Goal: Task Accomplishment & Management: Use online tool/utility

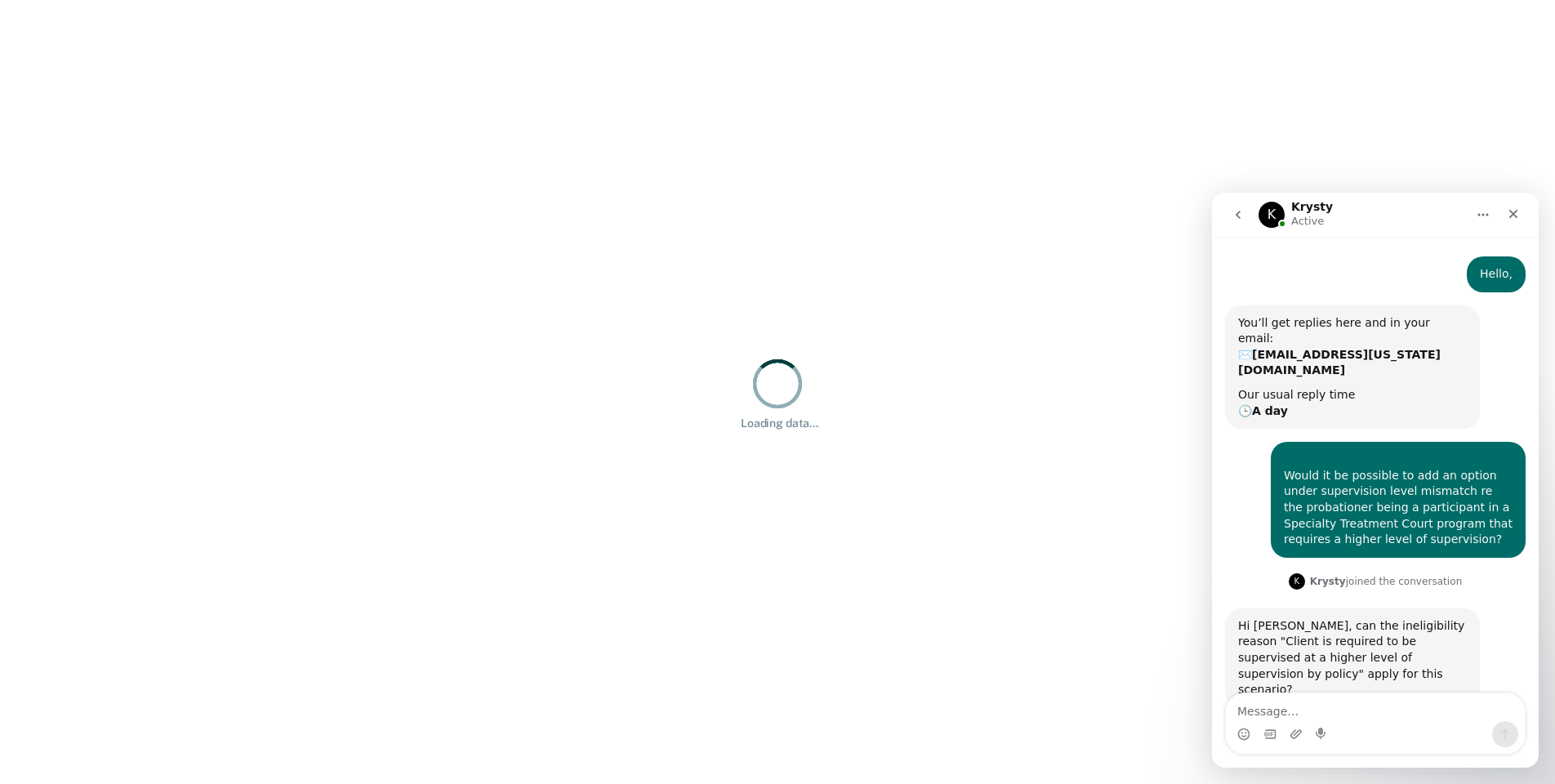
scroll to position [31, 0]
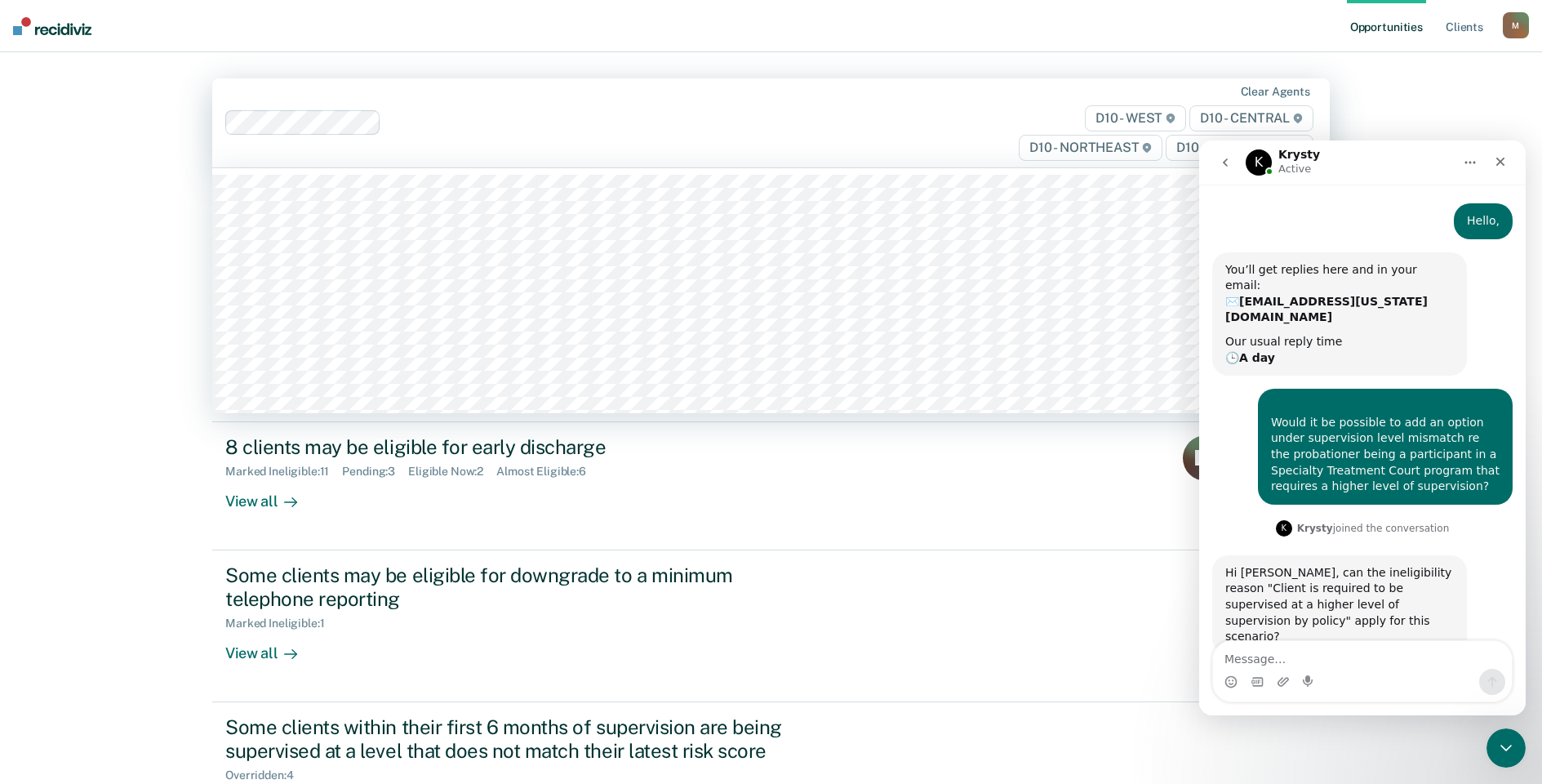
click at [889, 129] on div at bounding box center [689, 123] width 601 height 19
click at [1500, 161] on icon "Close" at bounding box center [1501, 162] width 9 height 9
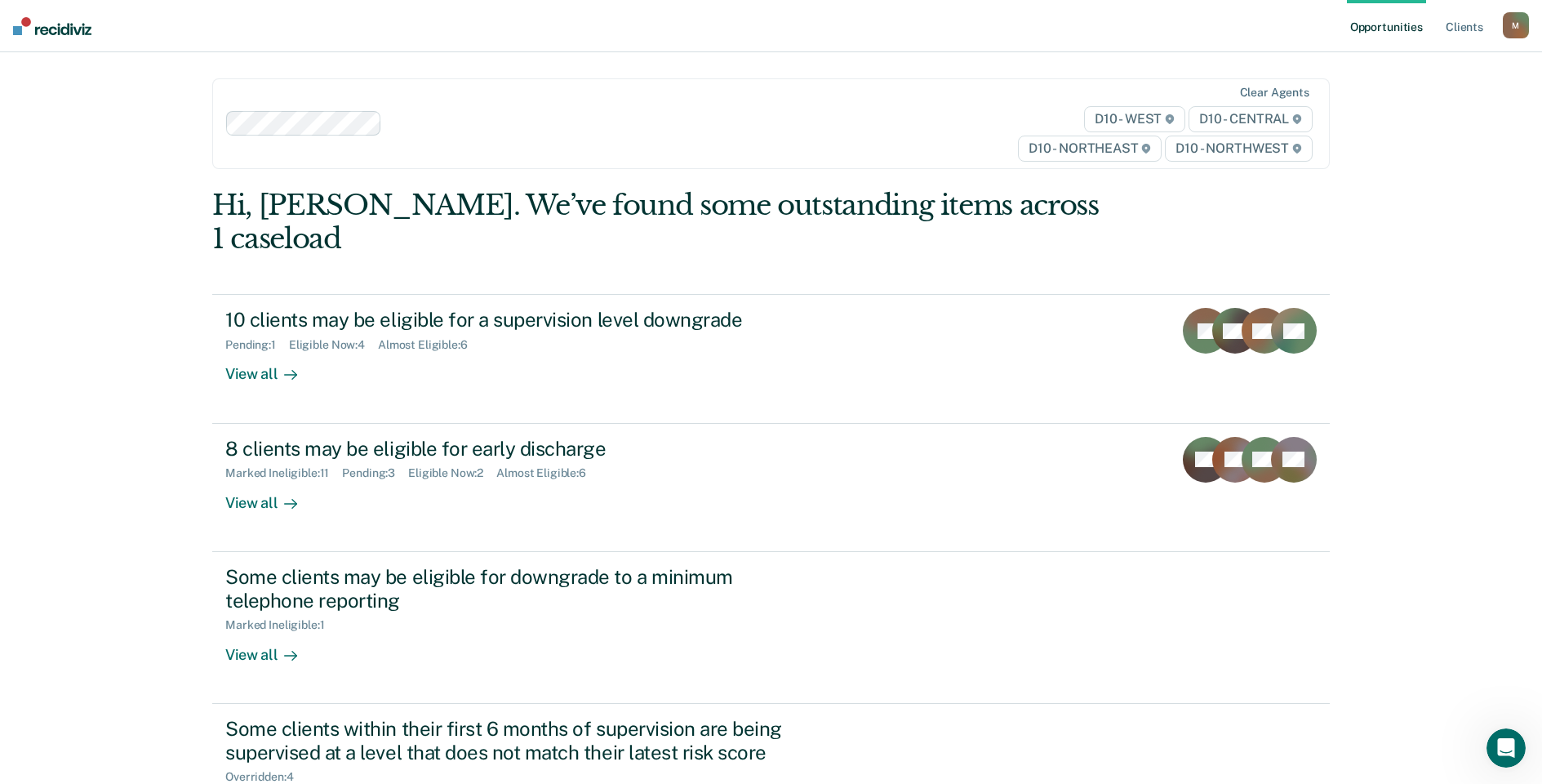
scroll to position [31, 0]
click at [78, 281] on div "Opportunities Client s [EMAIL_ADDRESS][US_STATE][DOMAIN_NAME] M Profile How it …" at bounding box center [771, 460] width 1542 height 921
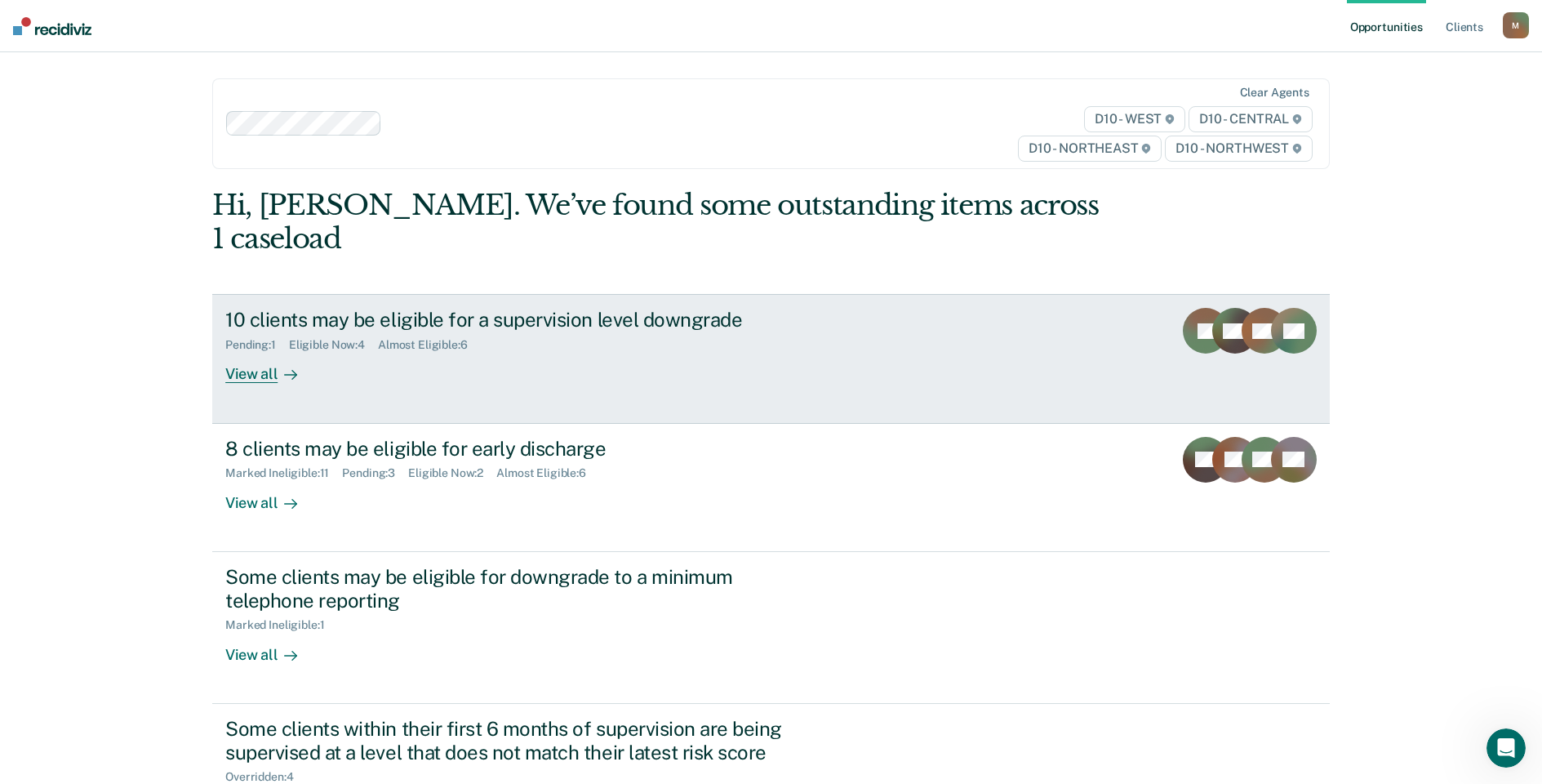
click at [561, 353] on link "10 clients may be eligible for a supervision level downgrade Pending : 1 Eligib…" at bounding box center [771, 359] width 1118 height 129
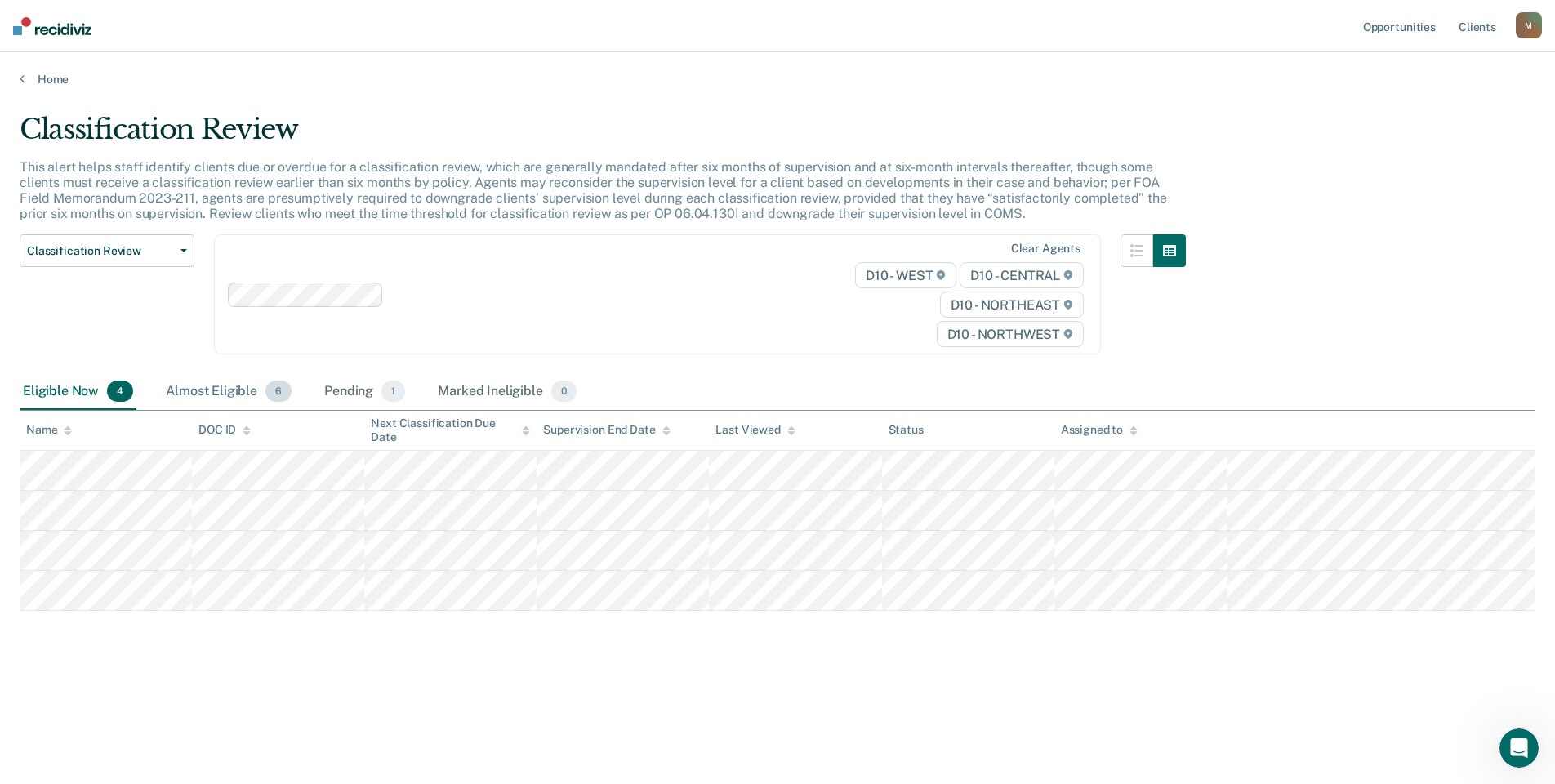
click at [197, 391] on div "Almost Eligible 6" at bounding box center [228, 392] width 132 height 36
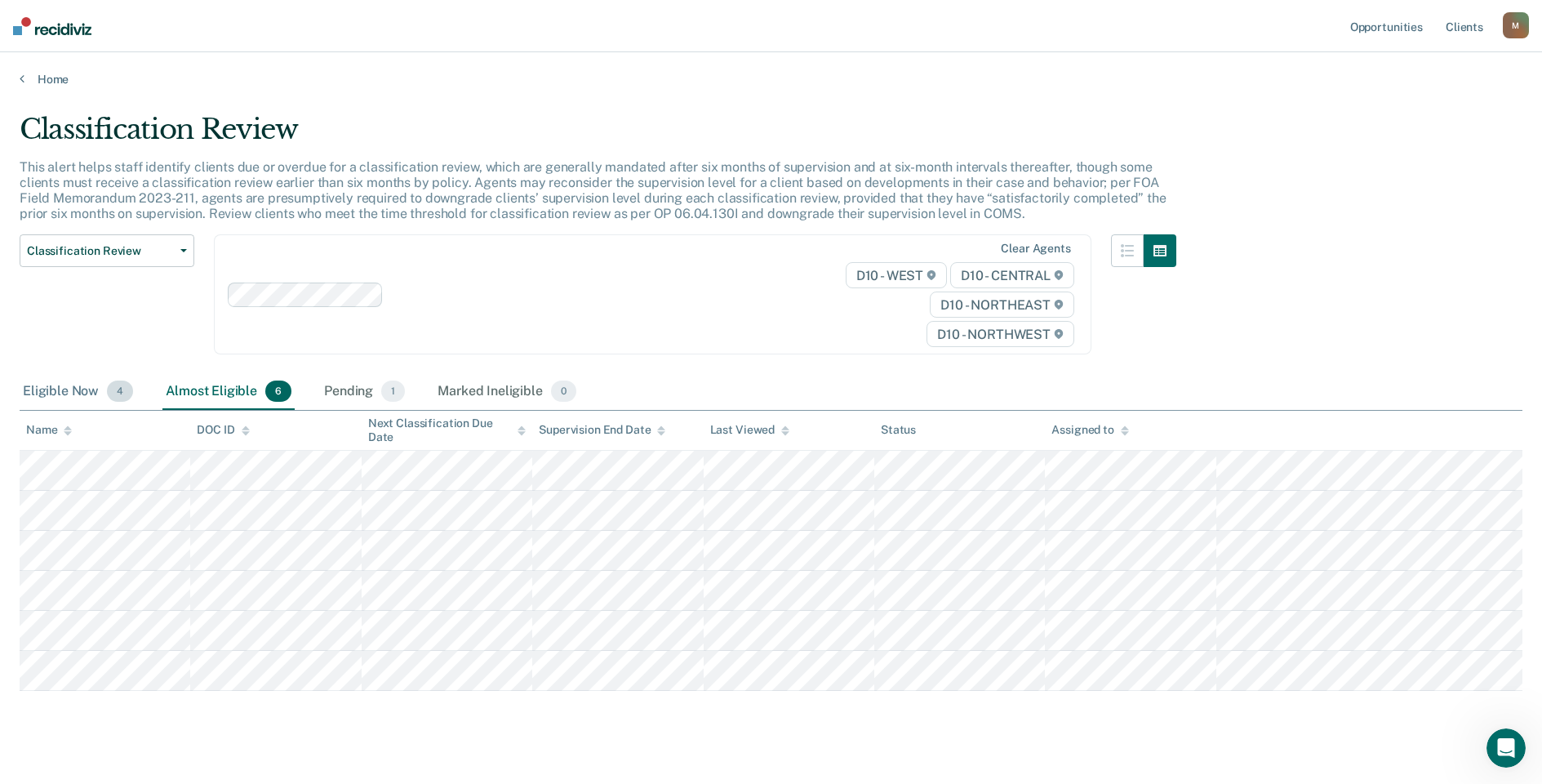
click at [45, 385] on div "Eligible Now 4" at bounding box center [78, 392] width 117 height 36
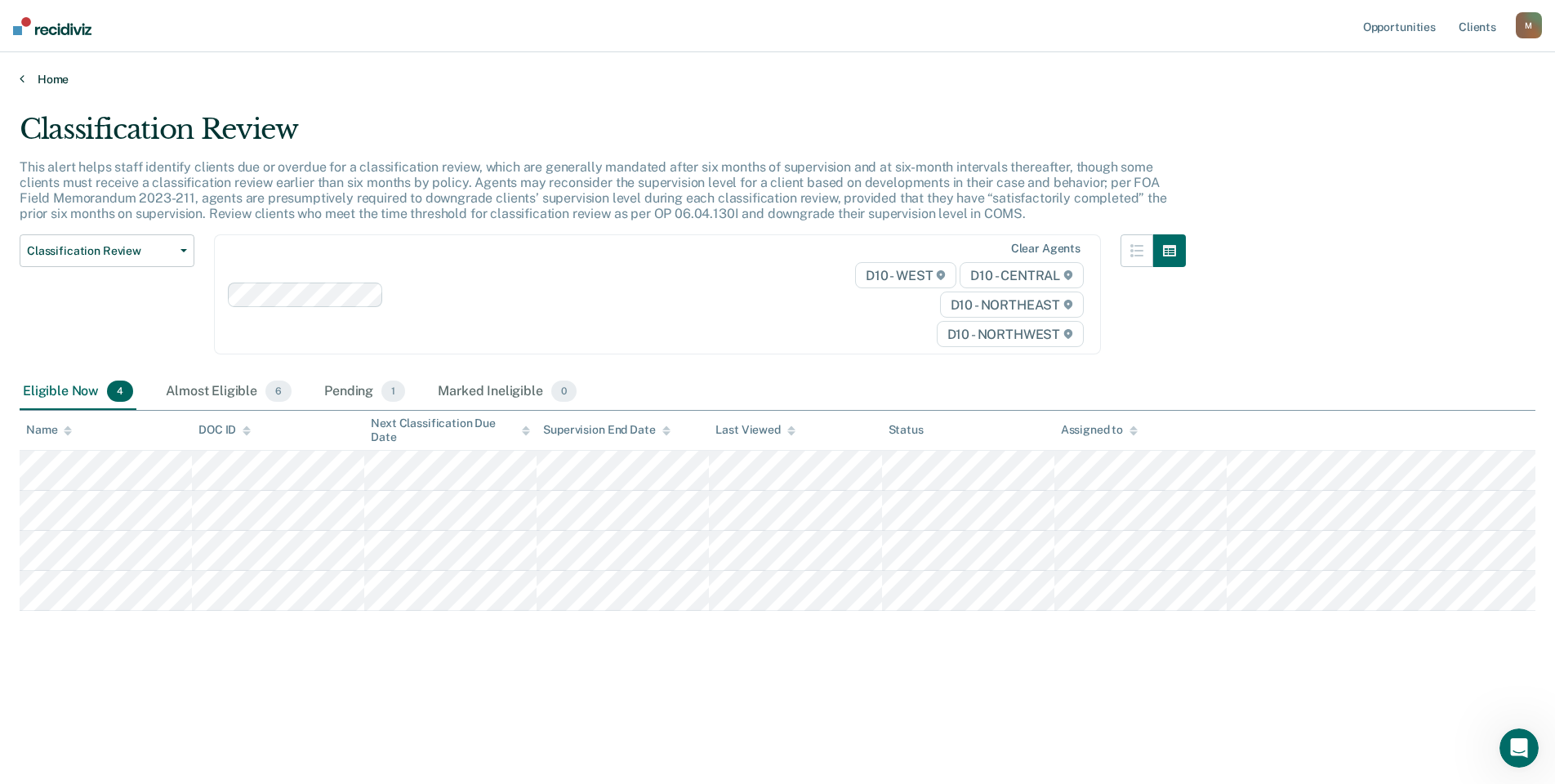
click at [36, 79] on link "Home" at bounding box center [778, 79] width 1516 height 14
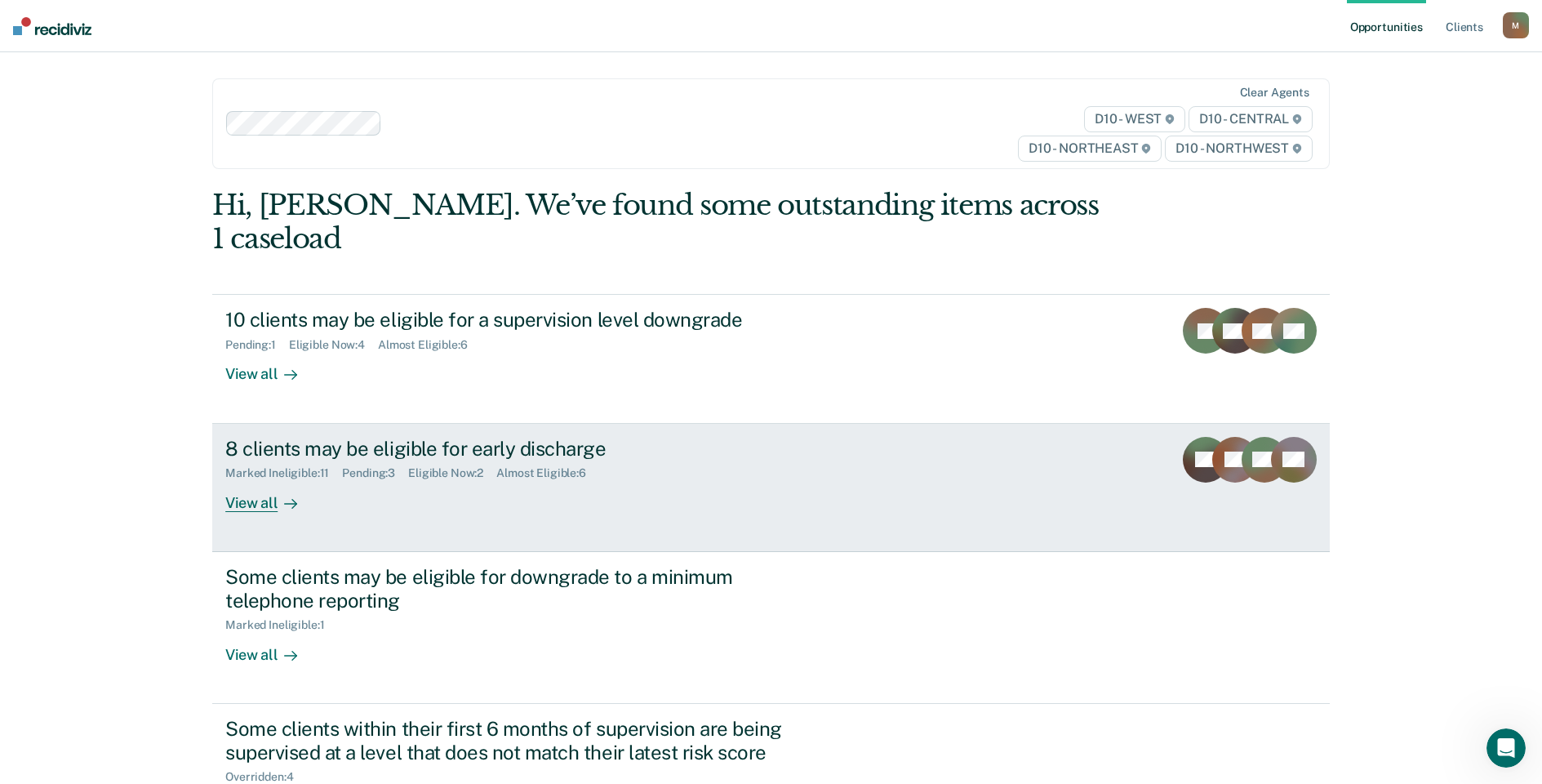
click at [621, 475] on div "8 clients may be eligible for early discharge Marked Ineligible : 11 Pending : …" at bounding box center [531, 474] width 612 height 75
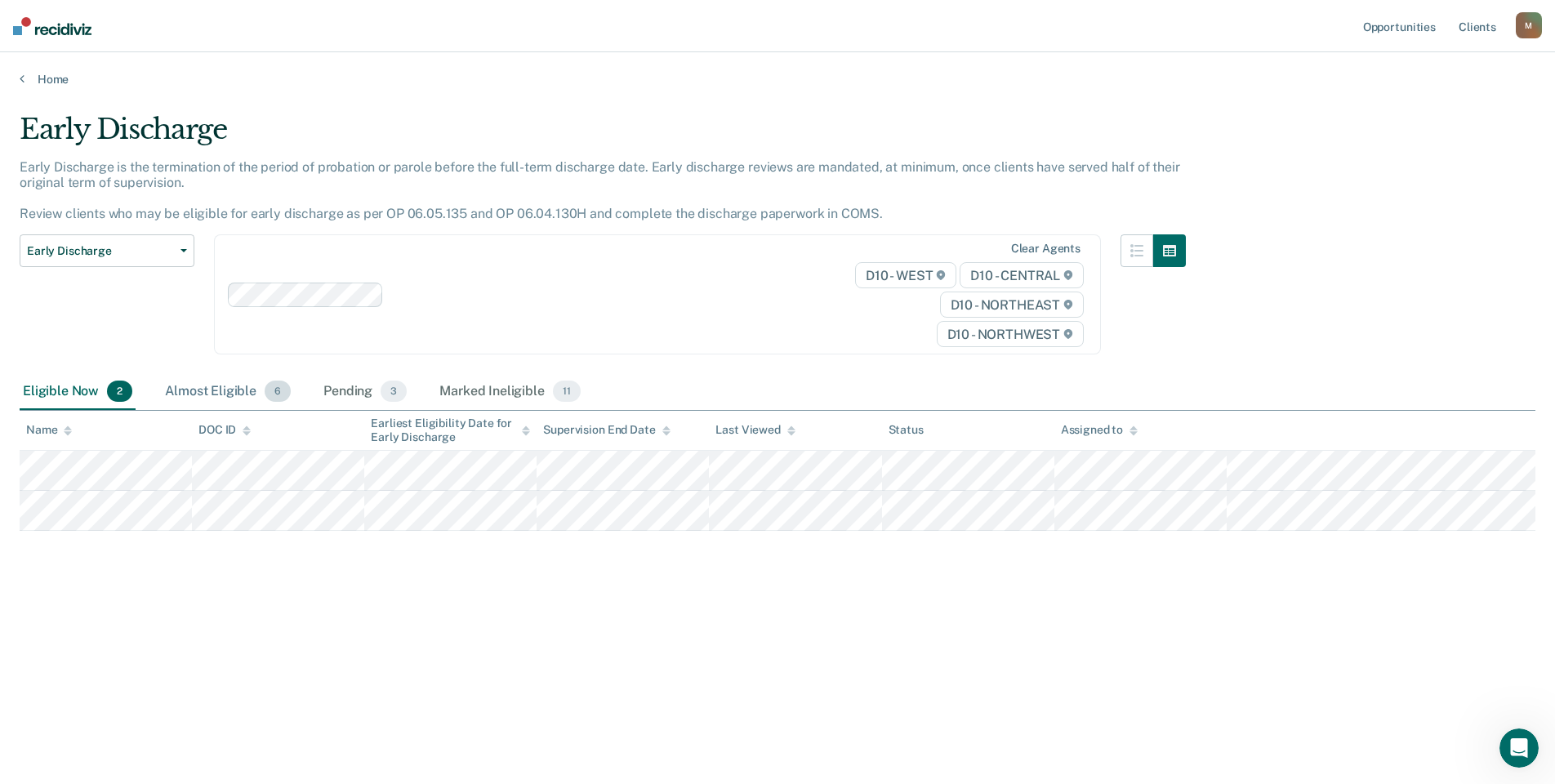
click at [223, 392] on div "Almost Eligible 6" at bounding box center [228, 392] width 132 height 36
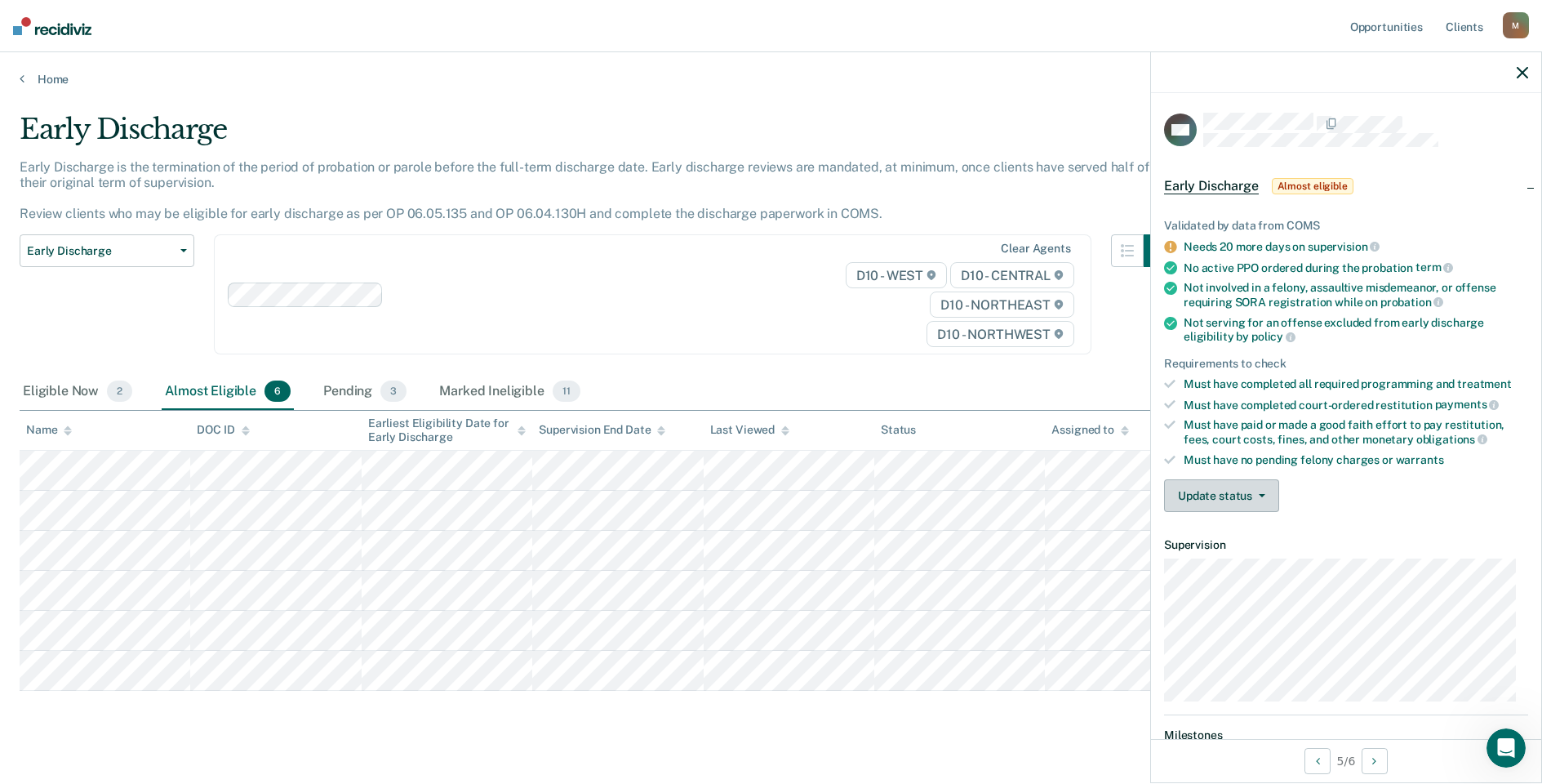
click at [1236, 485] on button "Update status" at bounding box center [1222, 496] width 115 height 33
click at [1234, 570] on button "Mark Ineligible" at bounding box center [1243, 561] width 157 height 26
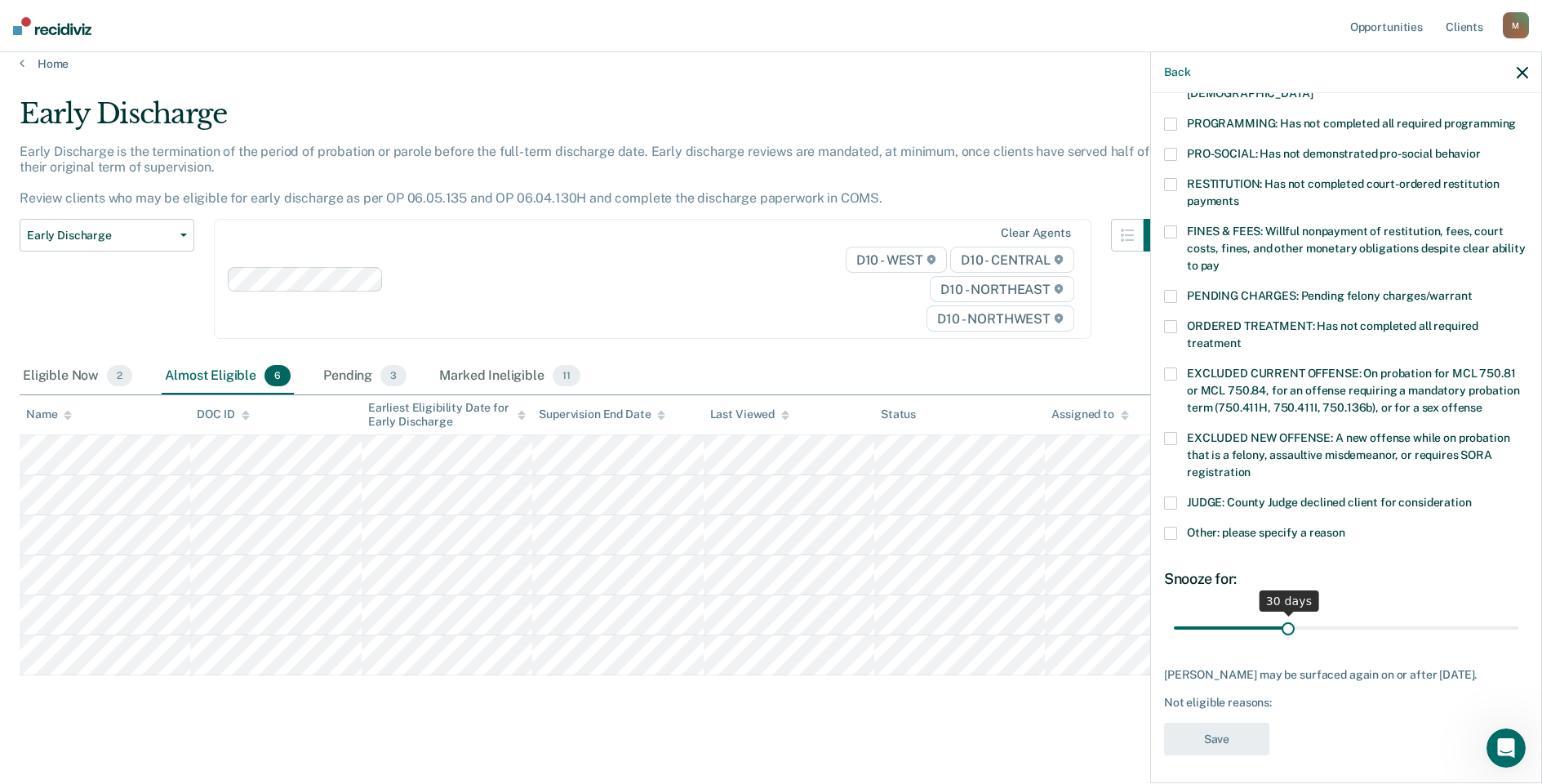
scroll to position [25, 0]
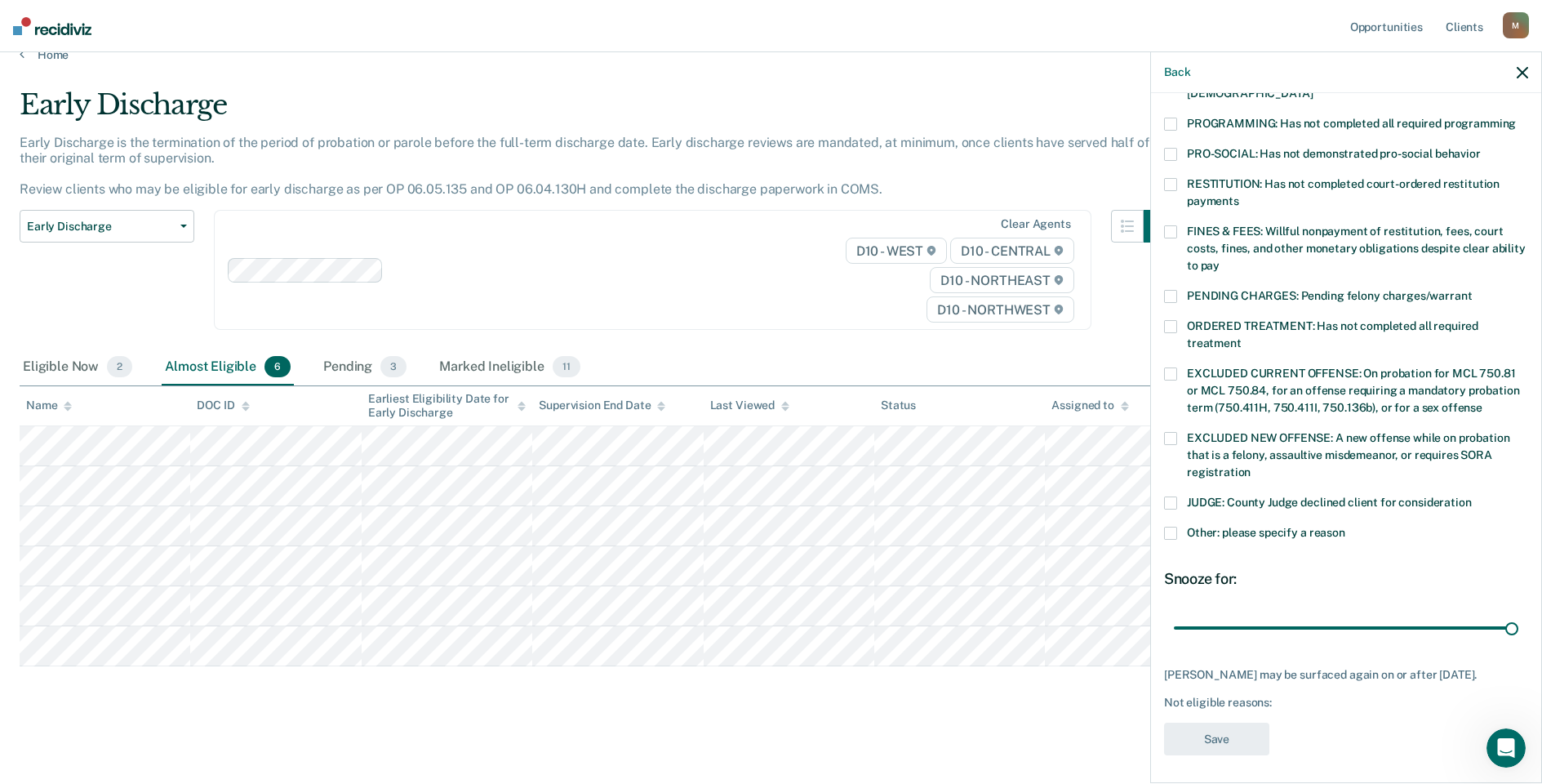
drag, startPoint x: 1286, startPoint y: 603, endPoint x: 1513, endPoint y: 614, distance: 227.3
type input "90"
click at [1514, 616] on input "range" at bounding box center [1346, 628] width 344 height 29
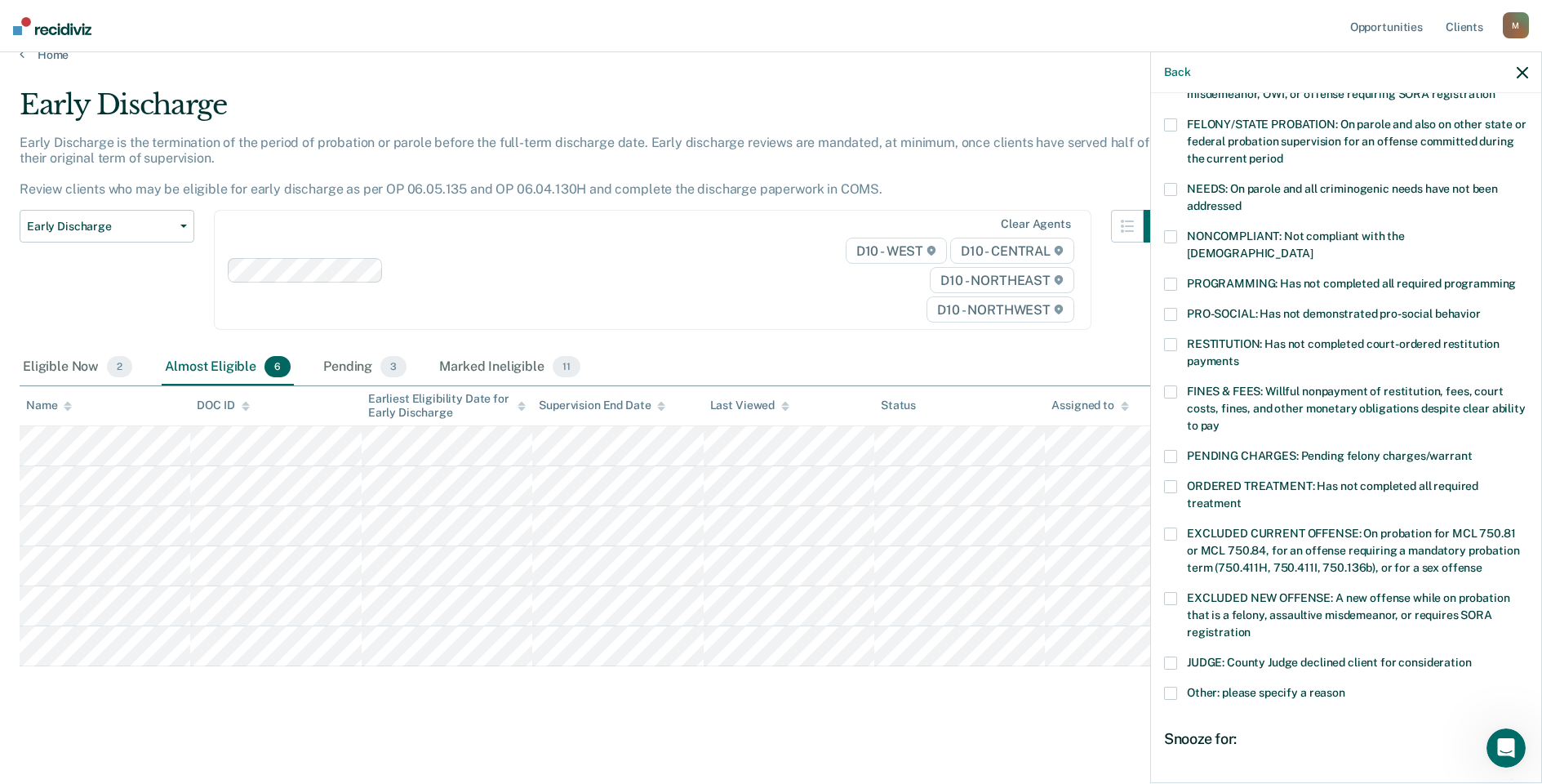
scroll to position [191, 0]
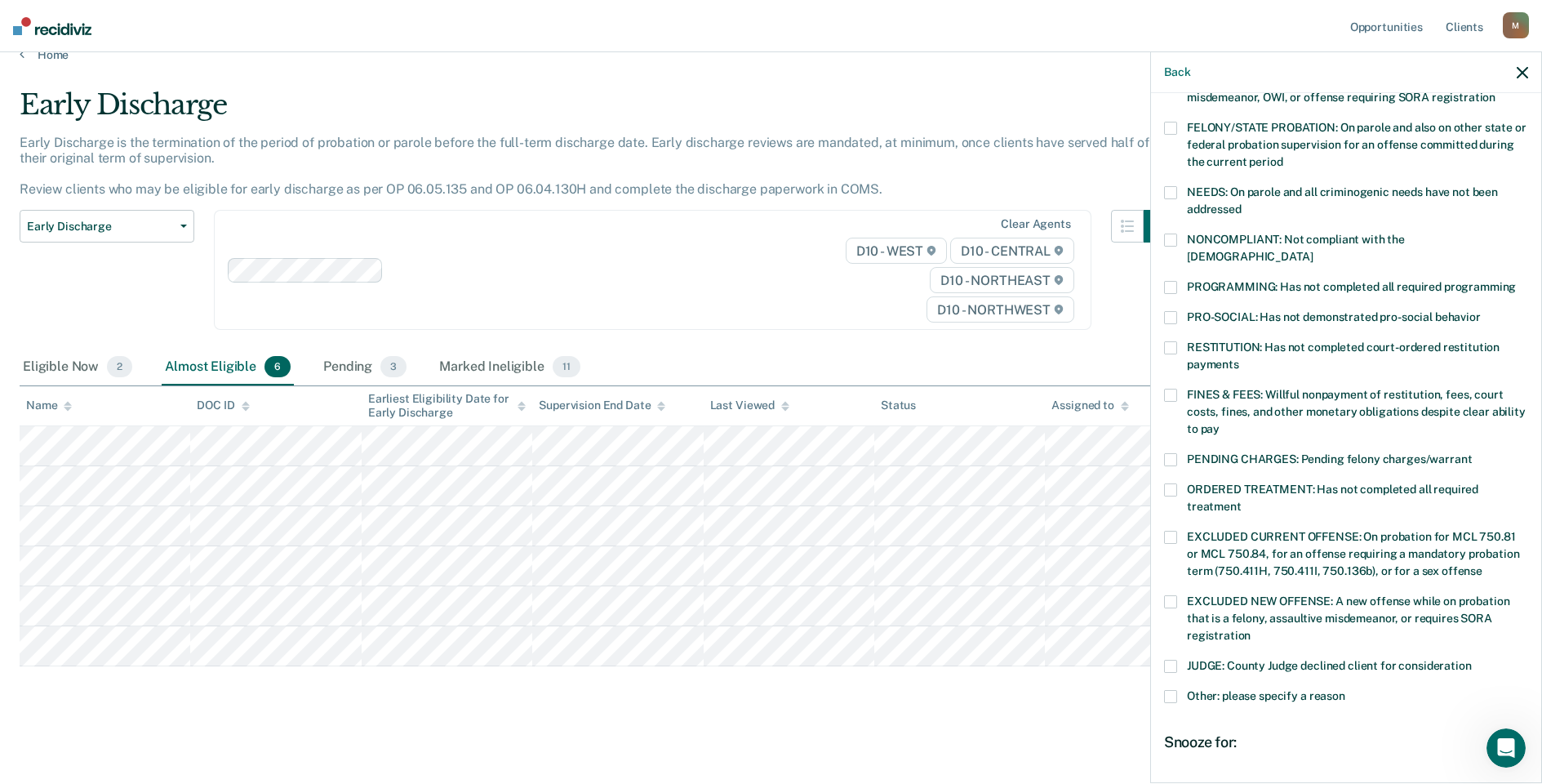
click at [1177, 281] on label "PROGRAMMING: Has not completed all required programming" at bounding box center [1347, 289] width 365 height 17
click at [1517, 281] on input "PROGRAMMING: Has not completed all required programming" at bounding box center [1517, 281] width 0 height 0
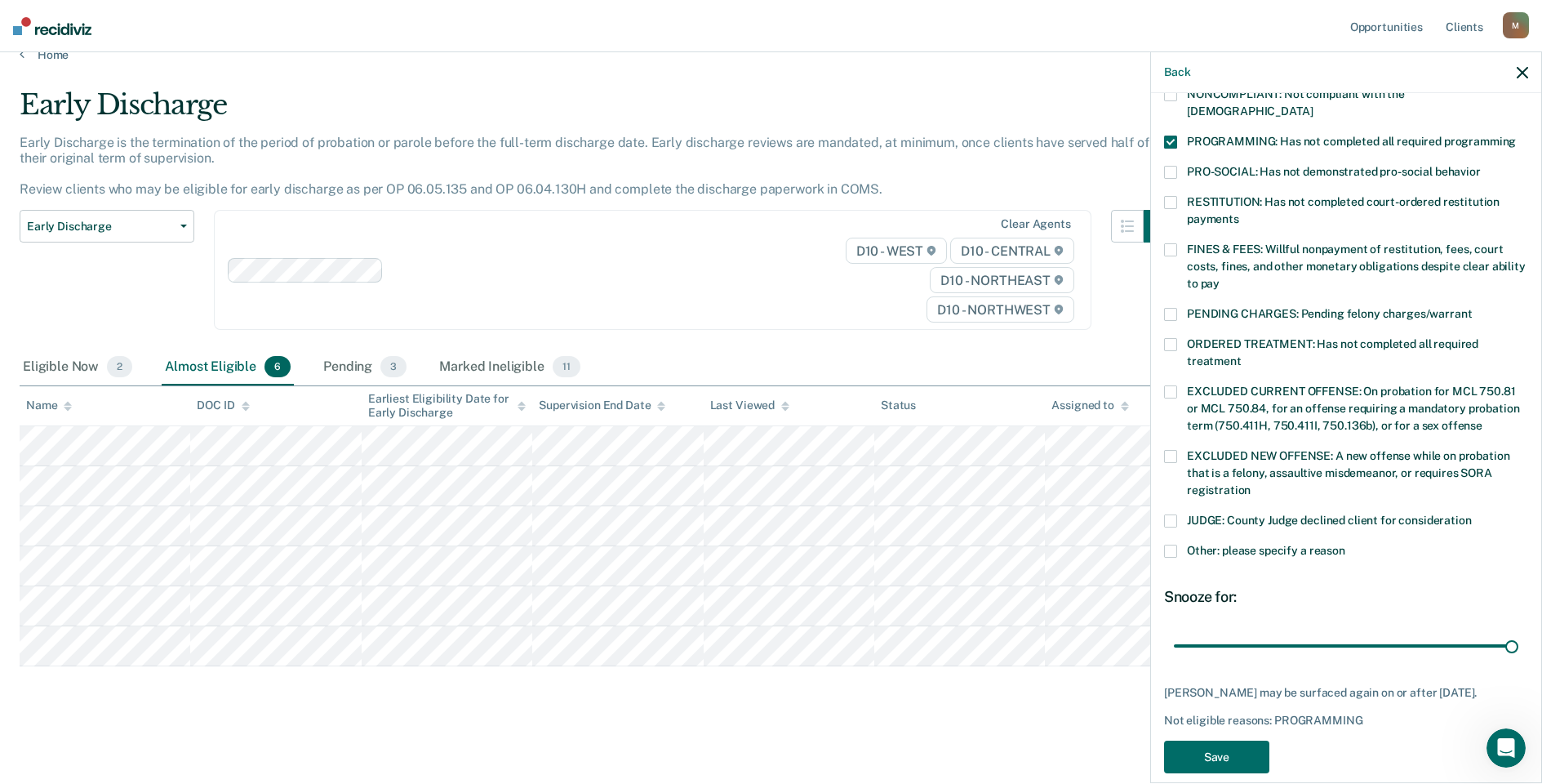
scroll to position [354, 0]
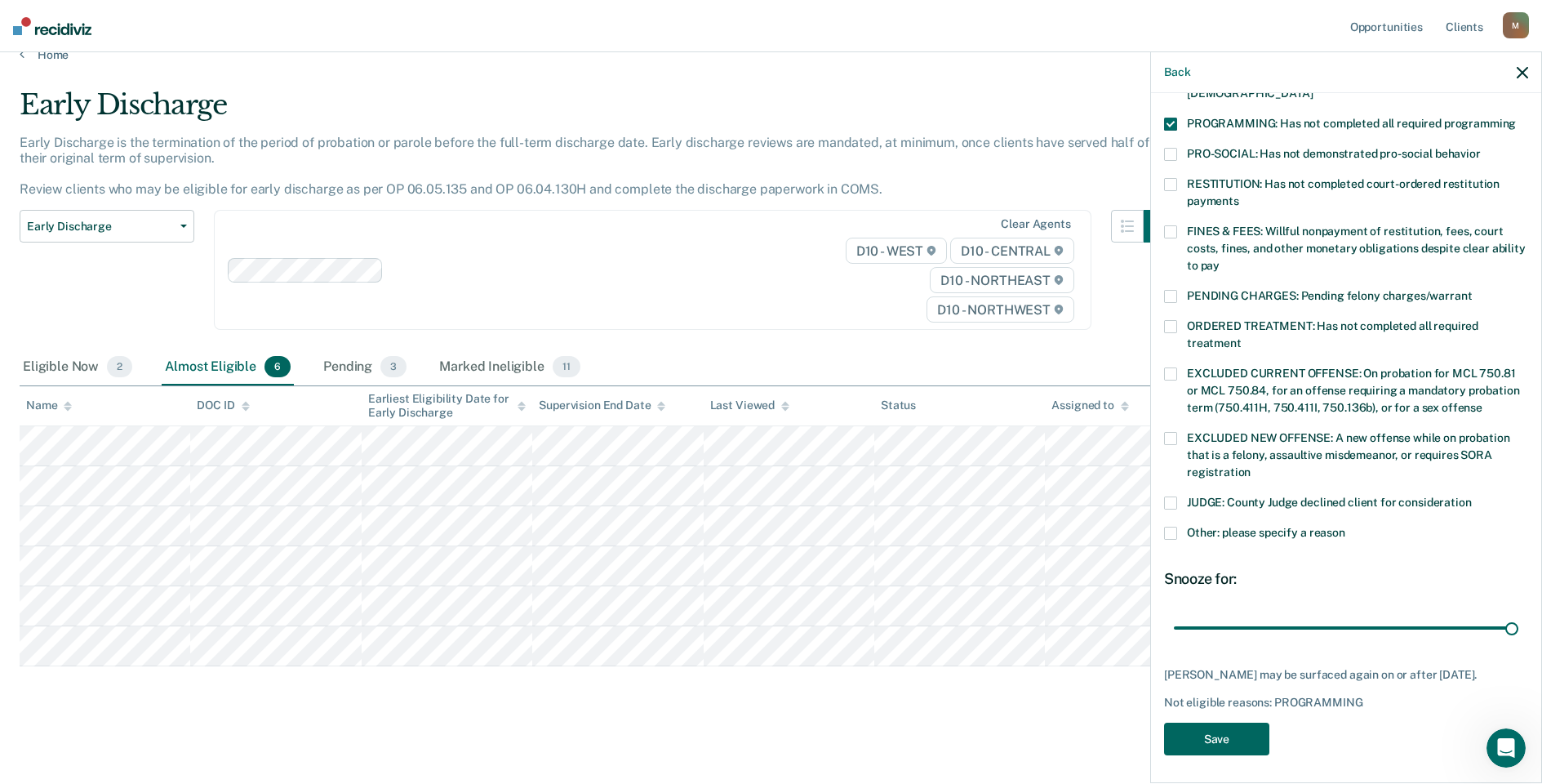
click at [1210, 722] on button "Save" at bounding box center [1217, 739] width 106 height 34
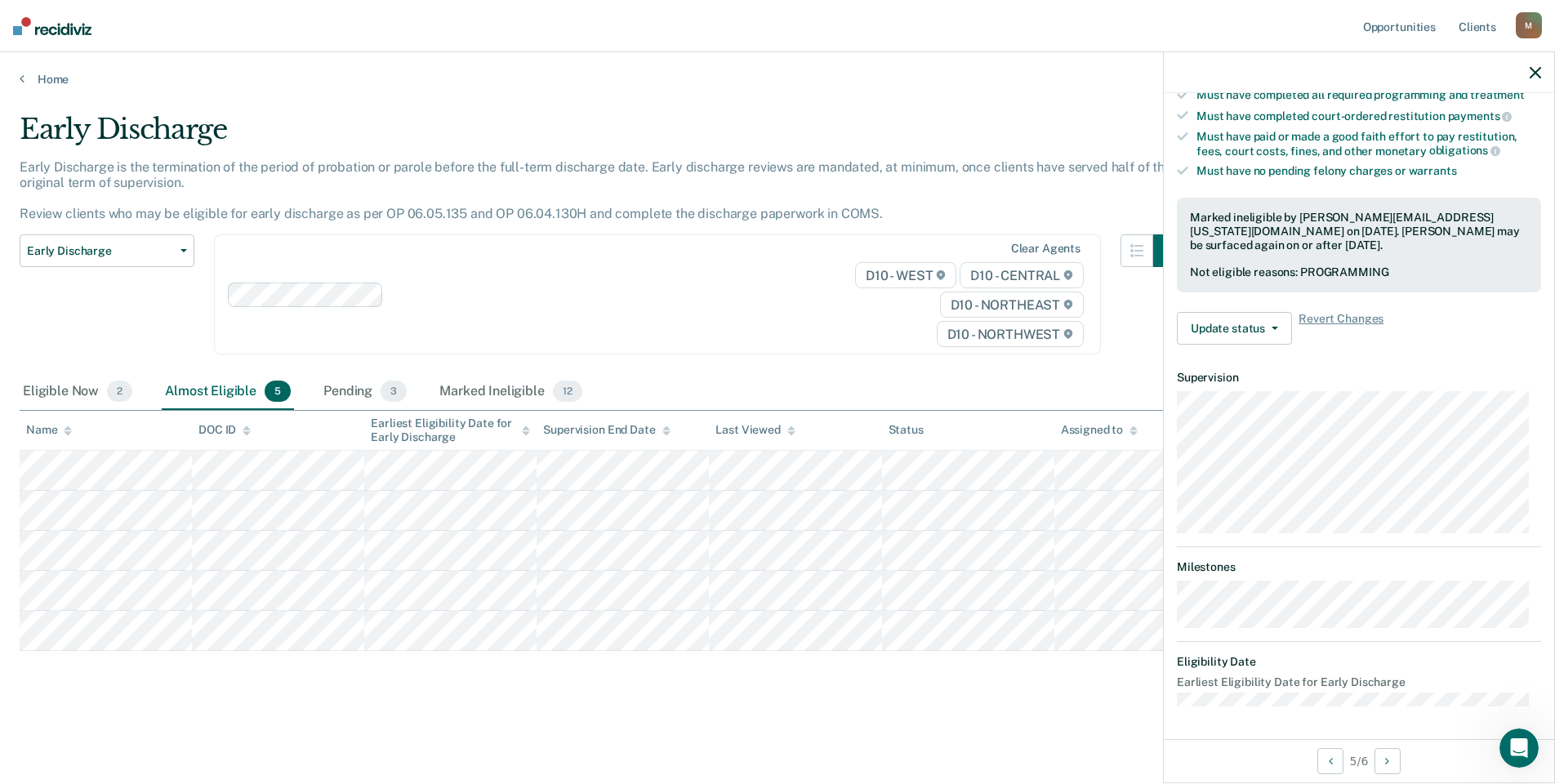
scroll to position [287, 0]
click at [371, 688] on div "Early Discharge Early Discharge is the termination of the period of probation o…" at bounding box center [778, 413] width 1516 height 600
click at [113, 394] on span "2" at bounding box center [119, 391] width 25 height 21
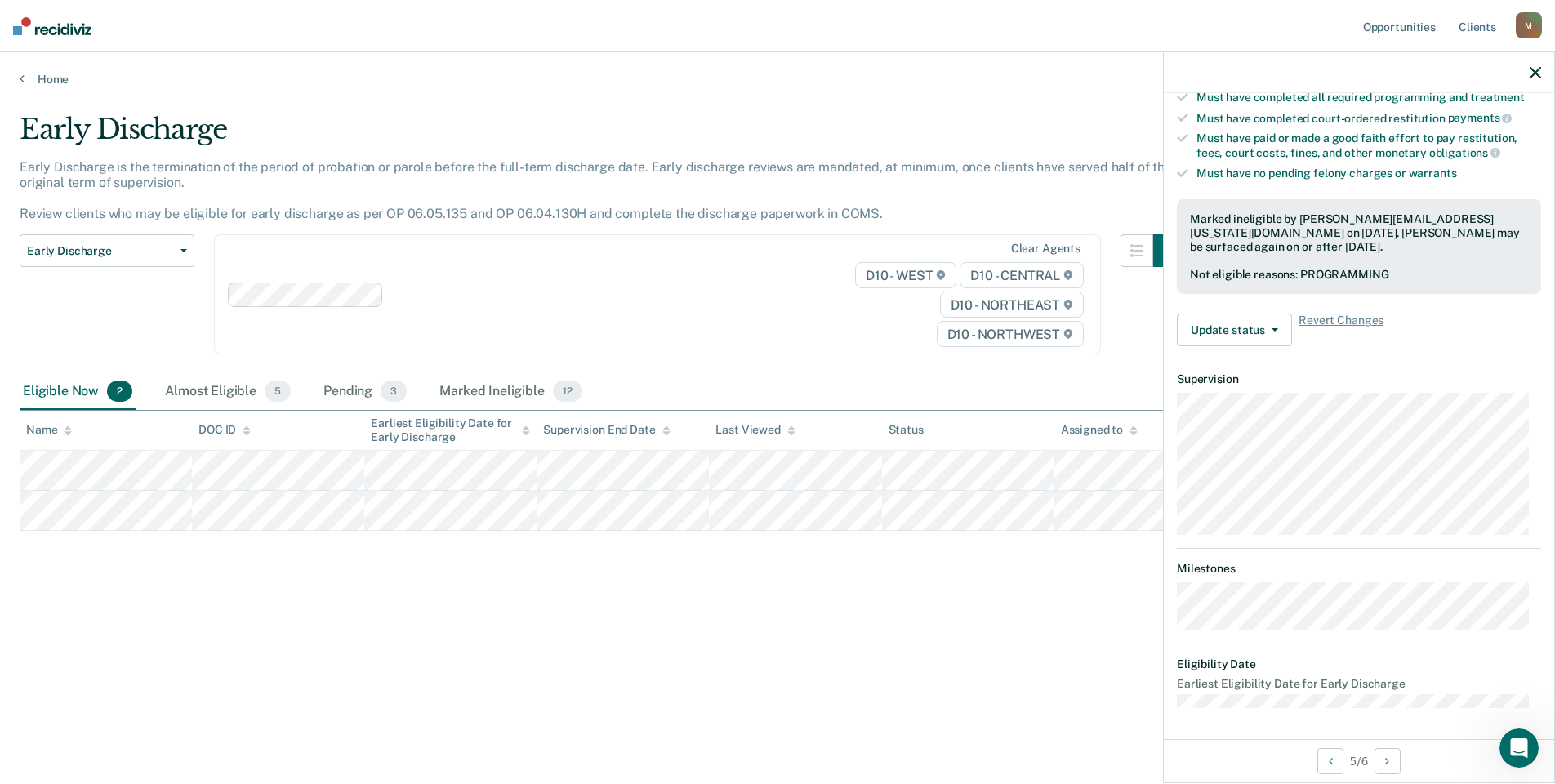
click at [1022, 93] on main "Early Discharge Early Discharge is the termination of the period of probation o…" at bounding box center [778, 432] width 1555 height 693
